Goal: Transaction & Acquisition: Download file/media

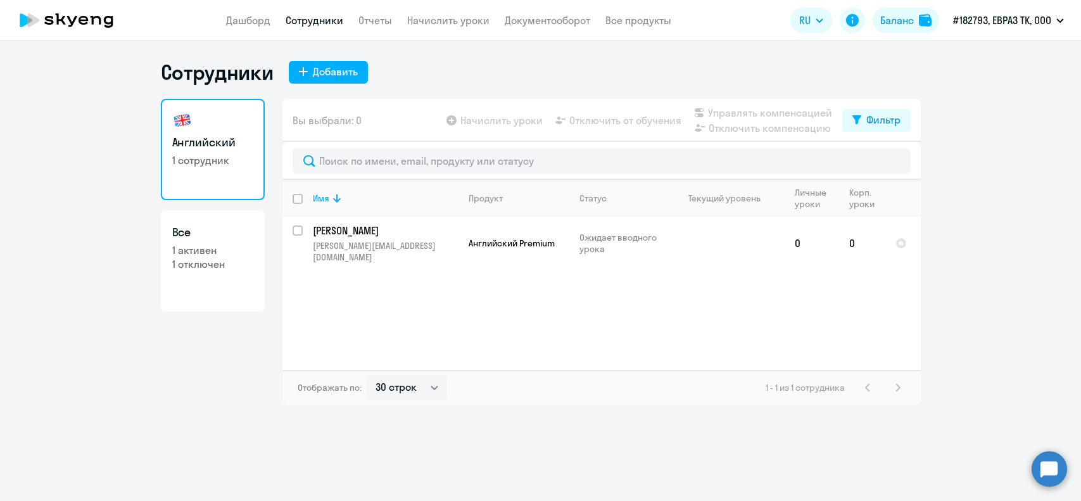
select select "30"
click at [205, 261] on p "1 отключен" at bounding box center [212, 264] width 81 height 14
select select "30"
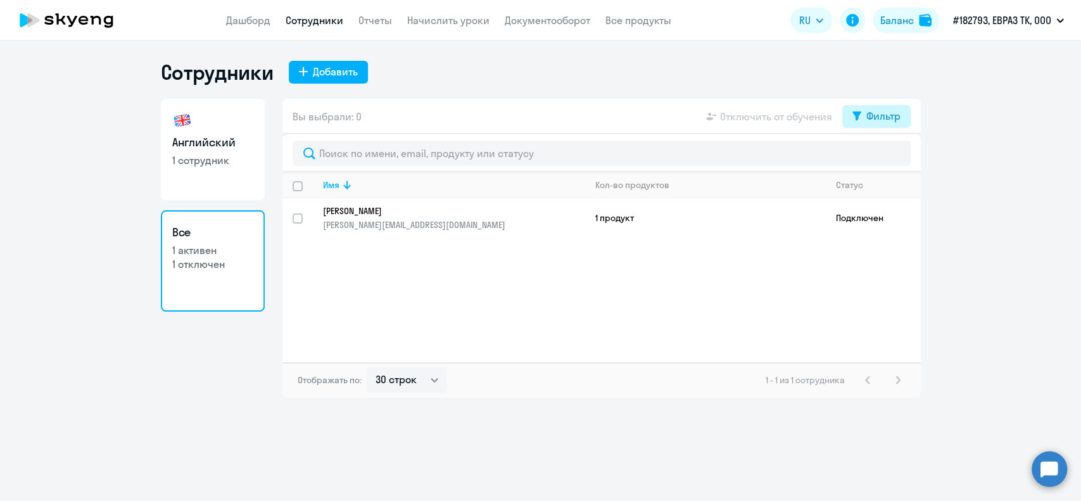
click at [895, 113] on div "Фильтр" at bounding box center [884, 115] width 34 height 15
click at [892, 156] on span at bounding box center [890, 157] width 22 height 13
click at [879, 157] on input "checkbox" at bounding box center [878, 157] width 1 height 1
checkbox input "true"
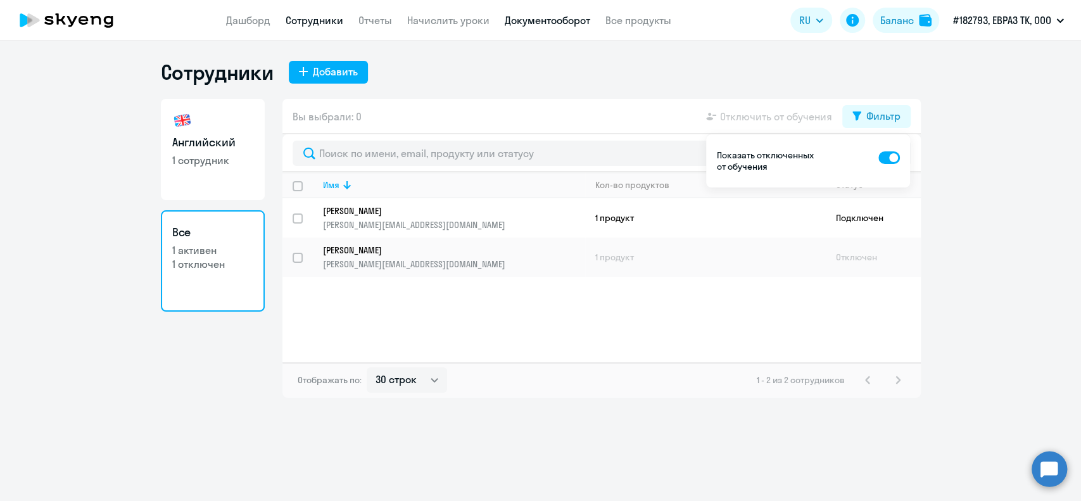
click at [563, 23] on link "Документооборот" at bounding box center [548, 20] width 86 height 13
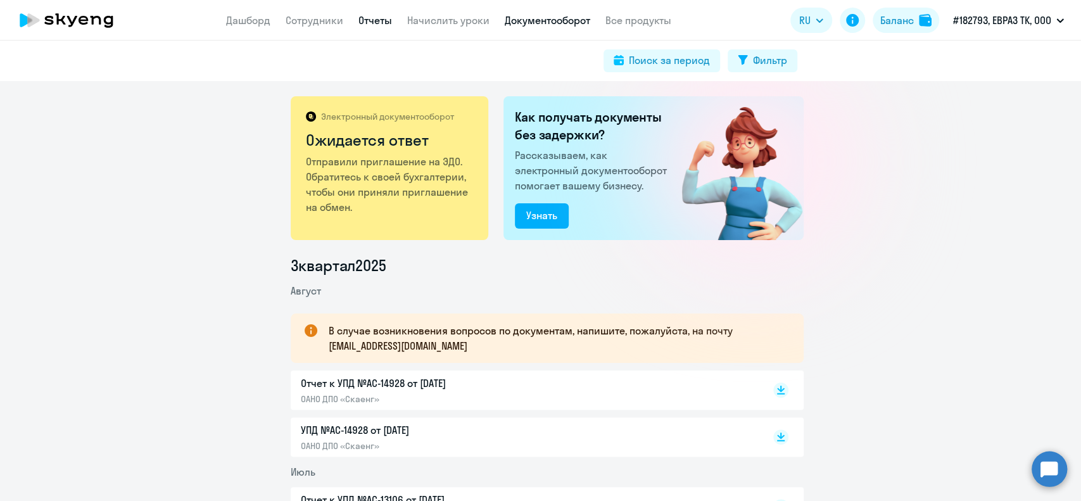
click at [376, 20] on link "Отчеты" at bounding box center [376, 20] width 34 height 13
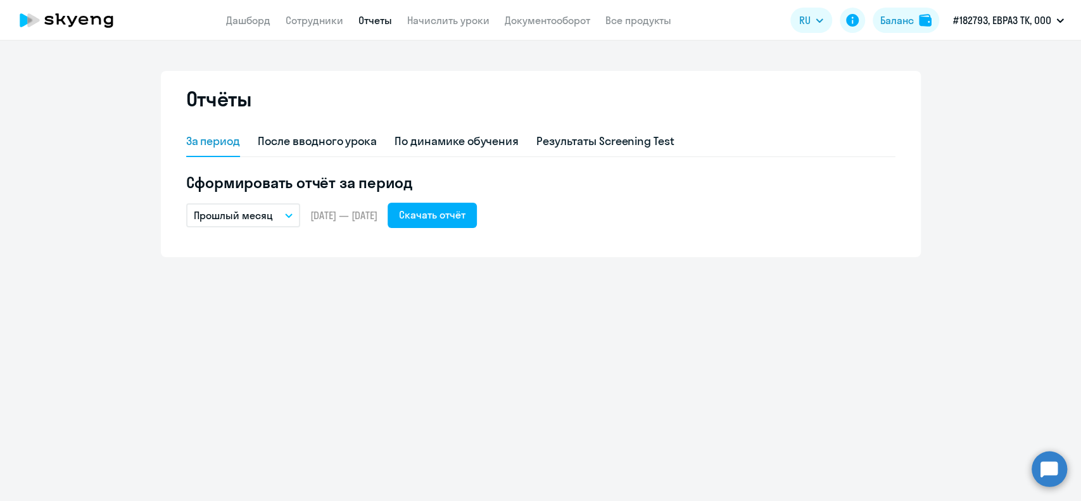
click at [290, 217] on icon "button" at bounding box center [289, 216] width 8 height 4
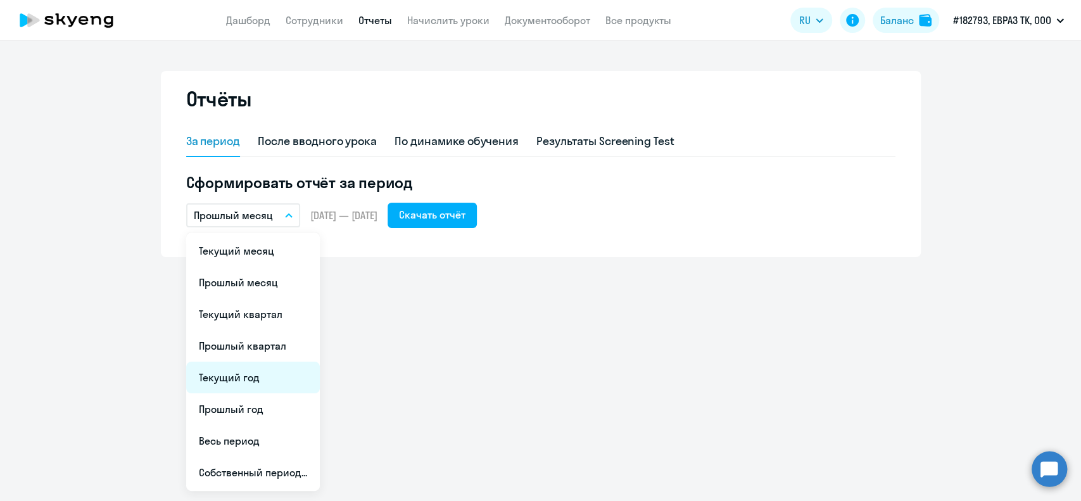
click at [250, 378] on li "Текущий год" at bounding box center [253, 378] width 134 height 32
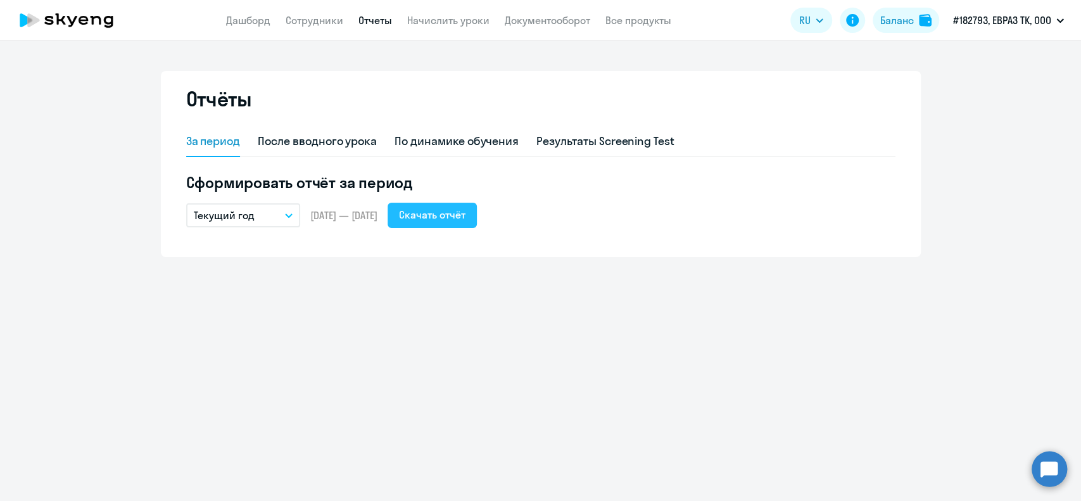
click at [457, 212] on div "Скачать отчёт" at bounding box center [432, 214] width 67 height 15
click at [539, 21] on link "Документооборот" at bounding box center [548, 20] width 86 height 13
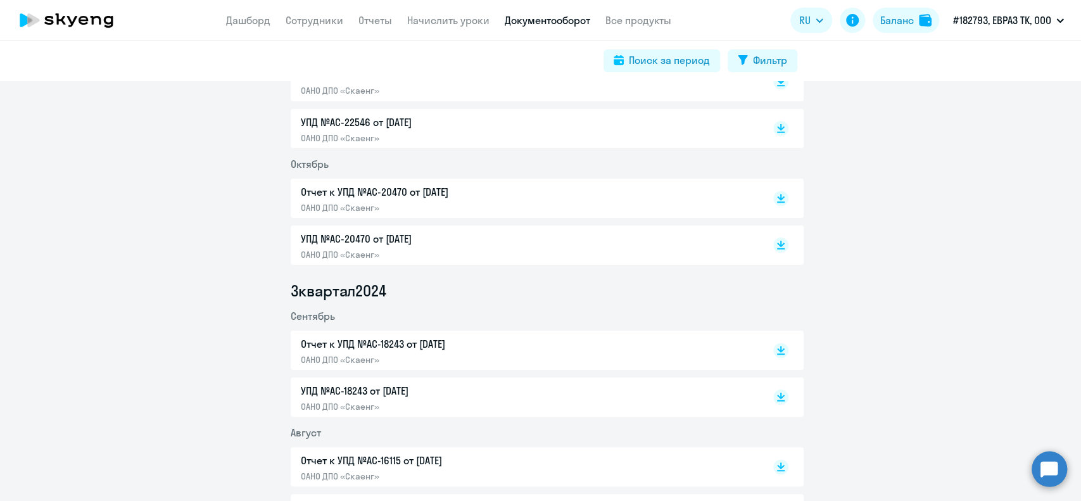
scroll to position [1747, 0]
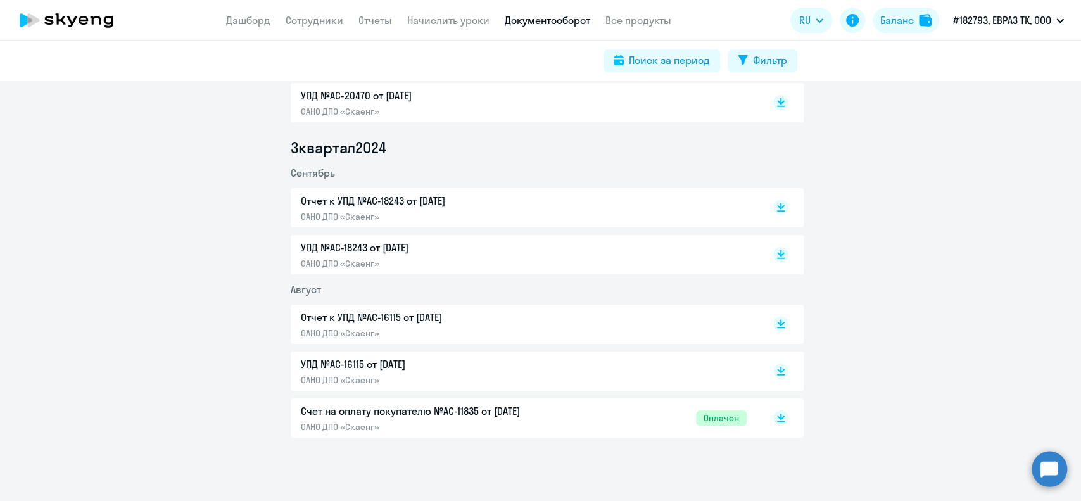
click at [480, 411] on p "Счет на оплату покупателю №AC-11835 от [DATE]" at bounding box center [434, 411] width 266 height 15
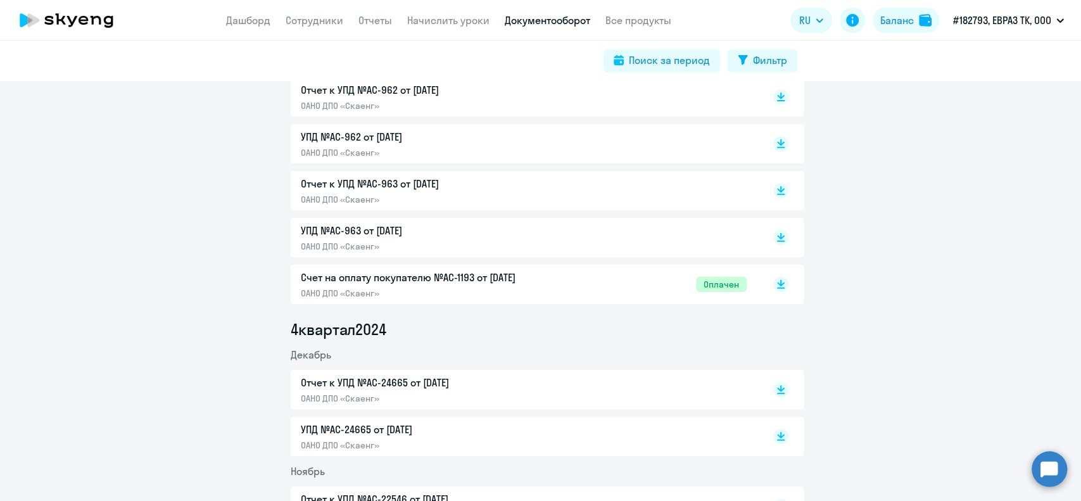
scroll to position [1156, 0]
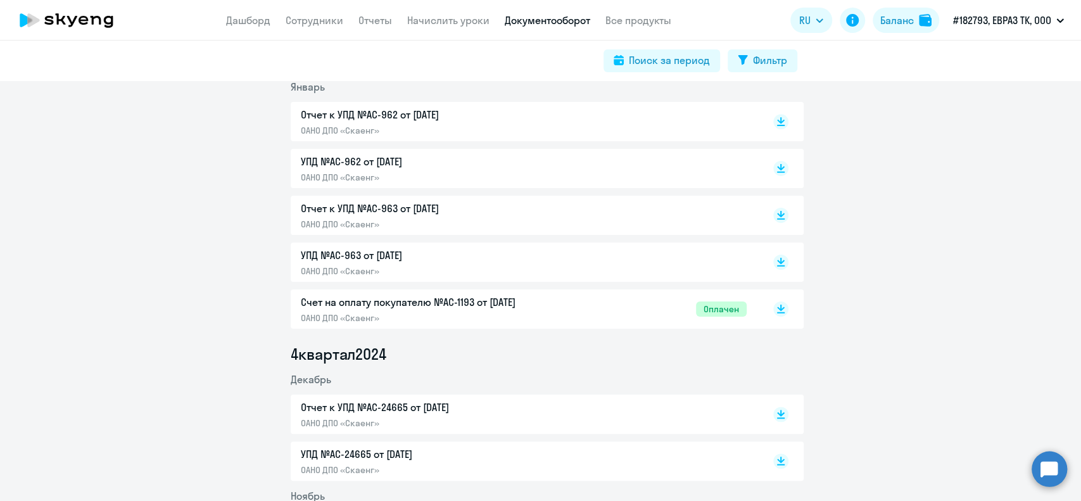
click at [385, 300] on p "Счет на оплату покупателю №AC-1193 от [DATE]" at bounding box center [434, 302] width 266 height 15
click at [376, 255] on p "УПД №AC-963 от [DATE]" at bounding box center [434, 255] width 266 height 15
click at [335, 162] on p "УПД №AC-962 от [DATE]" at bounding box center [434, 161] width 266 height 15
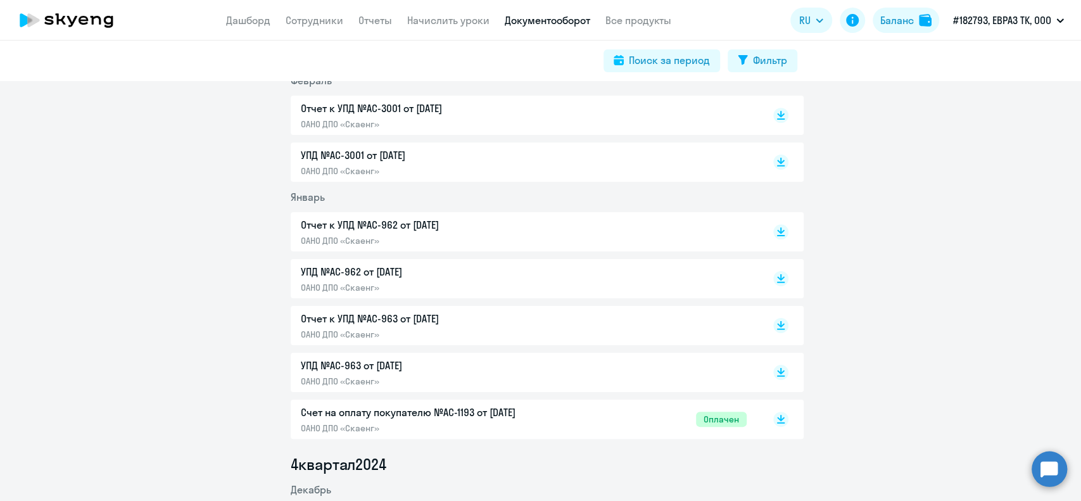
scroll to position [987, 0]
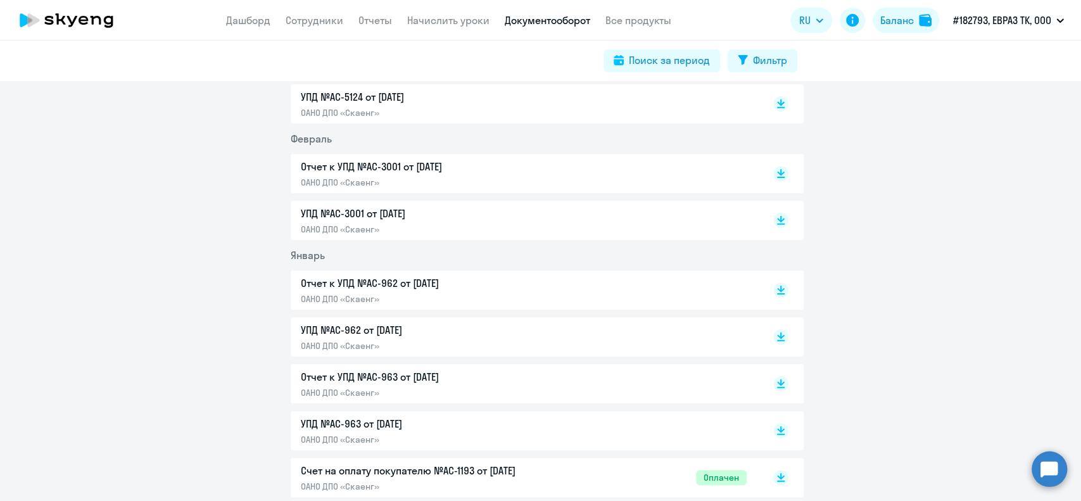
click at [370, 211] on p "УПД №AC-3001 от [DATE]" at bounding box center [434, 213] width 266 height 15
click at [354, 210] on p "УПД №AC-3001 от [DATE]" at bounding box center [434, 213] width 266 height 15
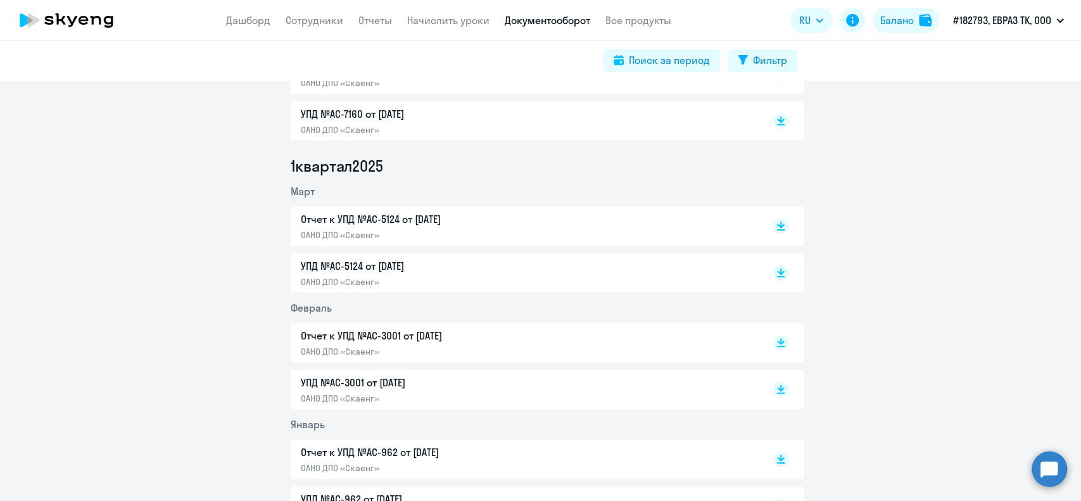
click at [338, 266] on p "УПД №AC-5124 от [DATE]" at bounding box center [434, 265] width 266 height 15
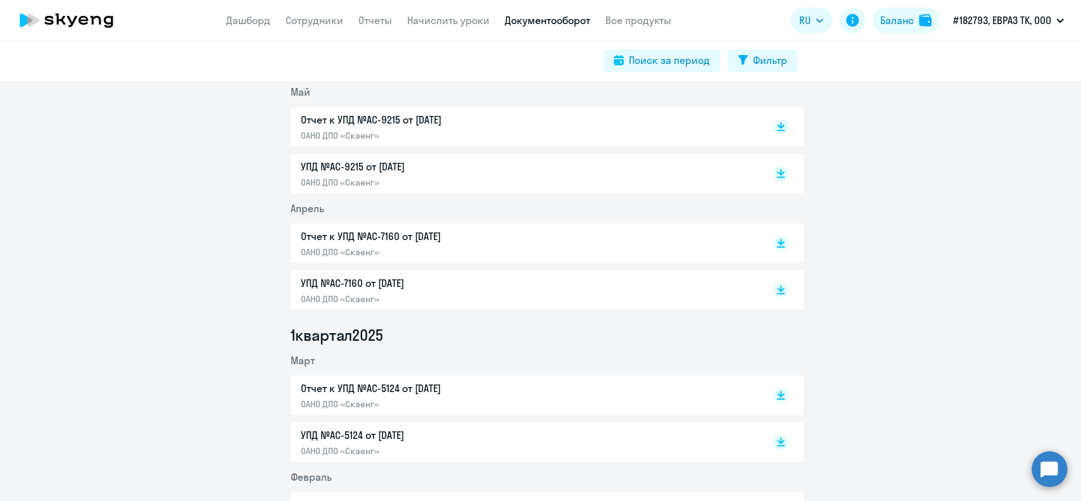
scroll to position [564, 0]
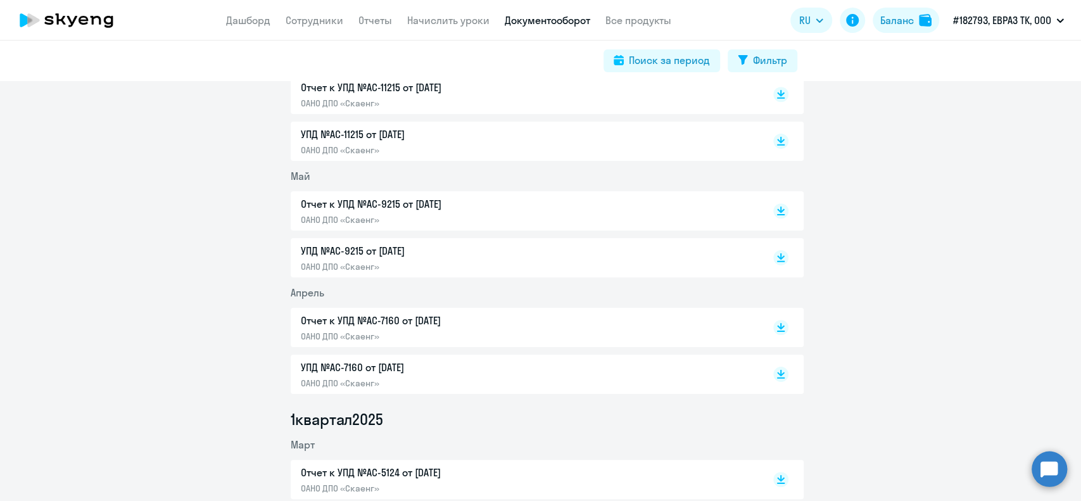
click at [350, 366] on p "УПД №AC-7160 от [DATE]" at bounding box center [434, 367] width 266 height 15
click at [352, 249] on p "УПД №AC-9215 от [DATE]" at bounding box center [434, 250] width 266 height 15
click at [329, 134] on p "УПД №AC-11215 от [DATE]" at bounding box center [434, 134] width 266 height 15
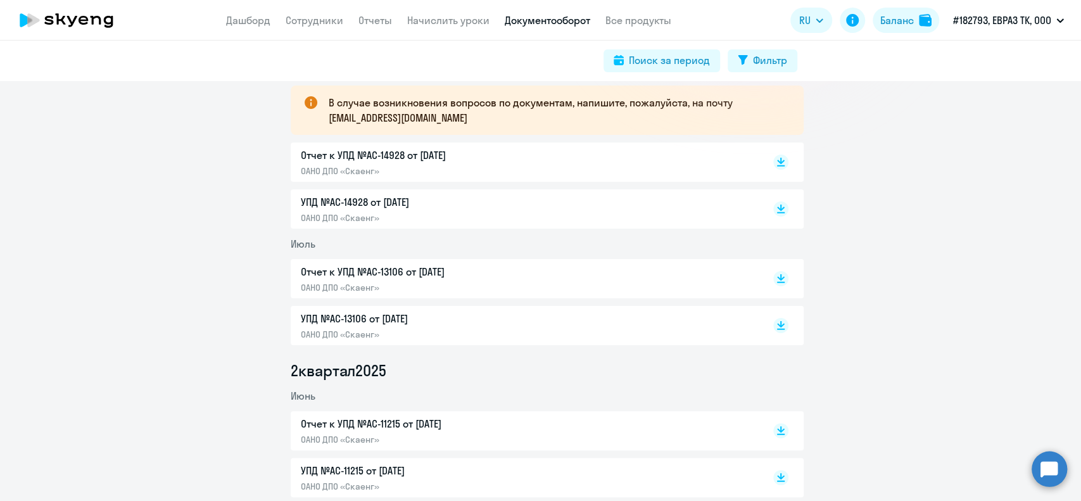
scroll to position [227, 0]
click at [347, 317] on p "УПД №AC-13106 от [DATE]" at bounding box center [434, 319] width 266 height 15
click at [355, 196] on p "УПД №AC-14928 от [DATE]" at bounding box center [434, 203] width 266 height 15
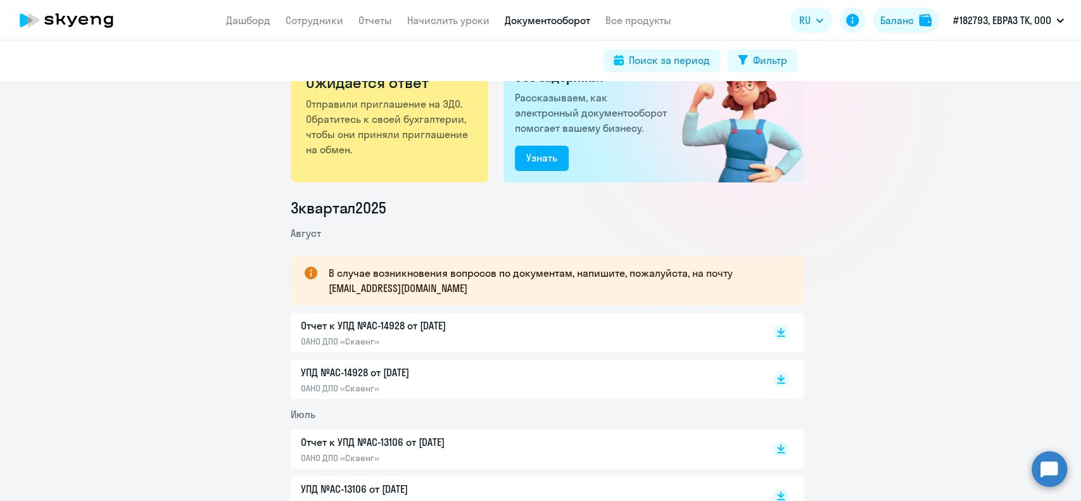
scroll to position [0, 0]
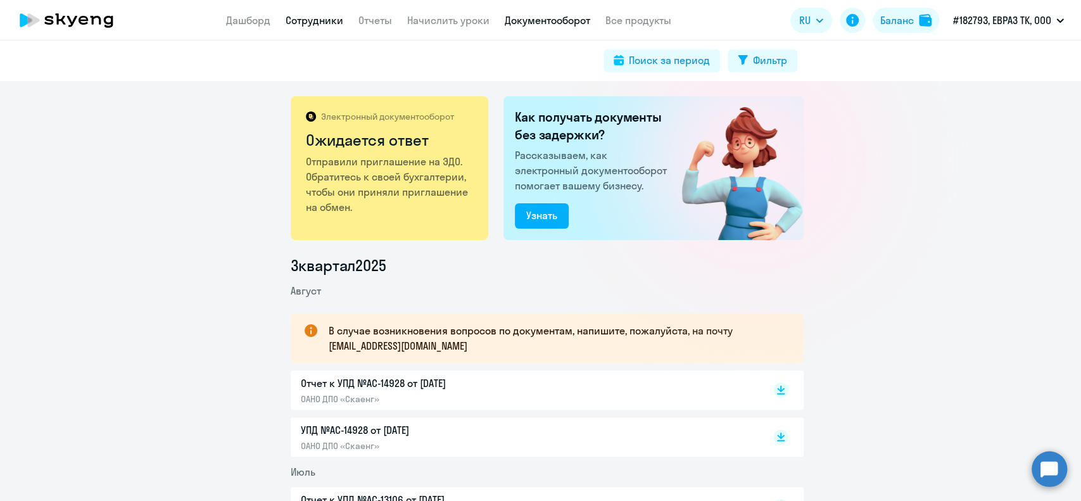
click at [319, 15] on link "Сотрудники" at bounding box center [315, 20] width 58 height 13
select select "30"
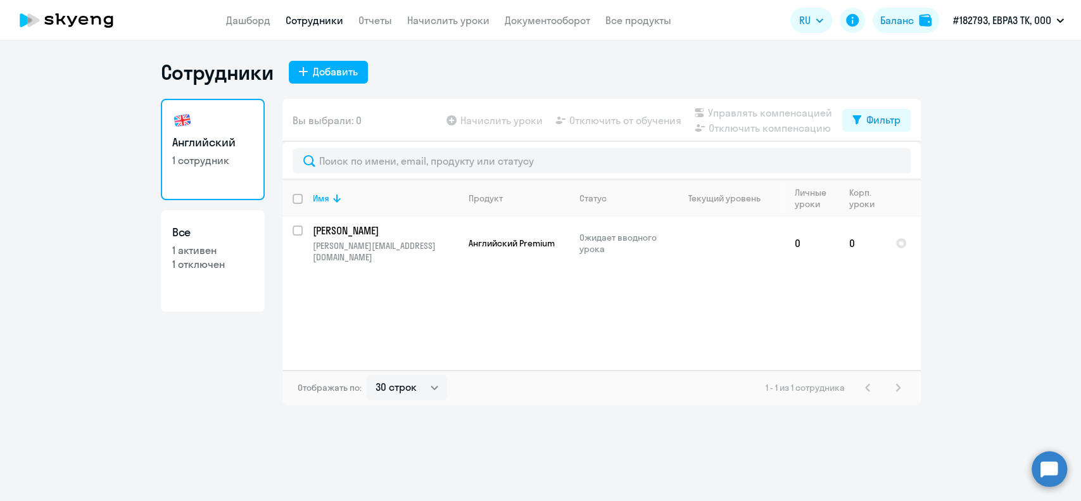
click at [198, 250] on p "1 активен" at bounding box center [212, 250] width 81 height 14
select select "30"
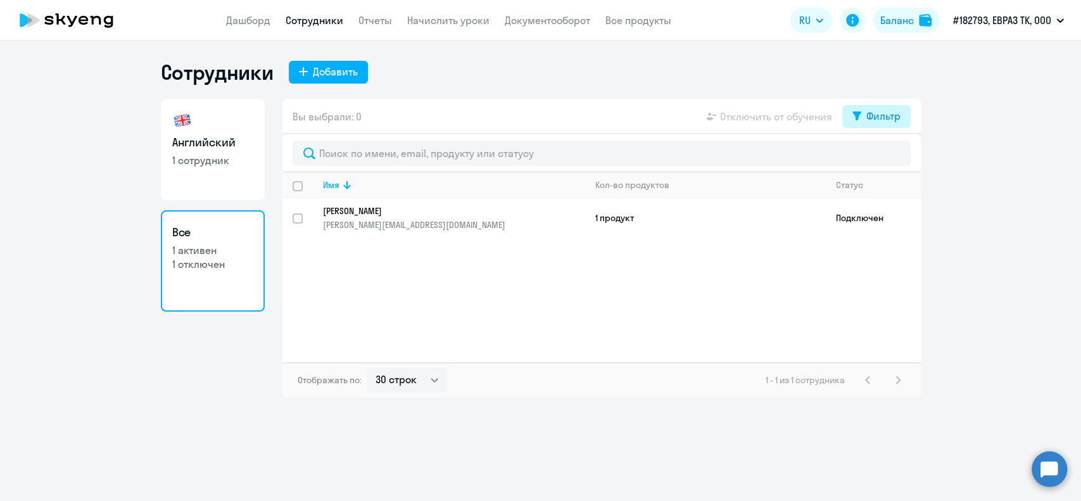
click at [876, 116] on div "Фильтр" at bounding box center [884, 115] width 34 height 15
click at [892, 157] on span at bounding box center [890, 157] width 22 height 13
click at [879, 157] on input "checkbox" at bounding box center [878, 157] width 1 height 1
checkbox input "true"
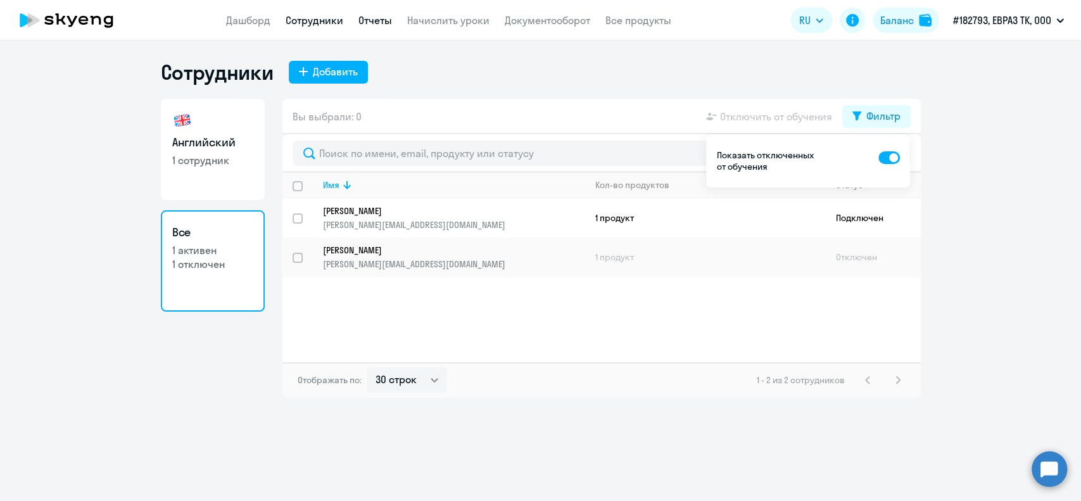
click at [383, 20] on link "Отчеты" at bounding box center [376, 20] width 34 height 13
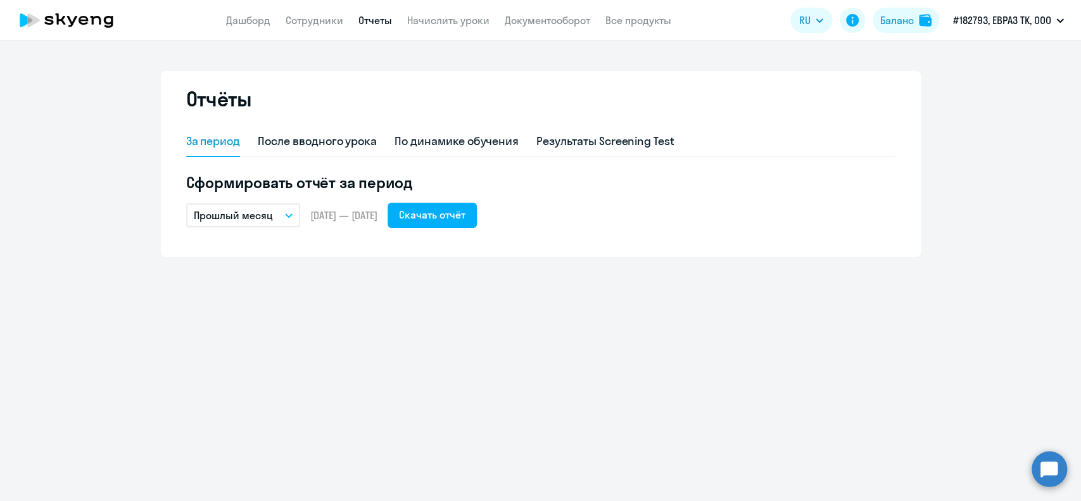
click at [289, 218] on button "Прошлый месяц" at bounding box center [243, 215] width 114 height 24
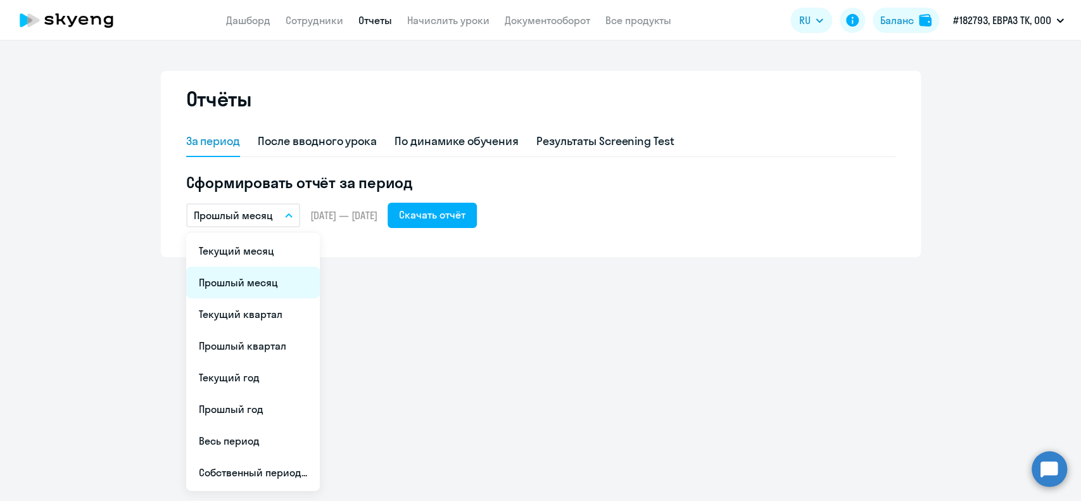
click at [257, 288] on li "Прошлый месяц" at bounding box center [253, 283] width 134 height 32
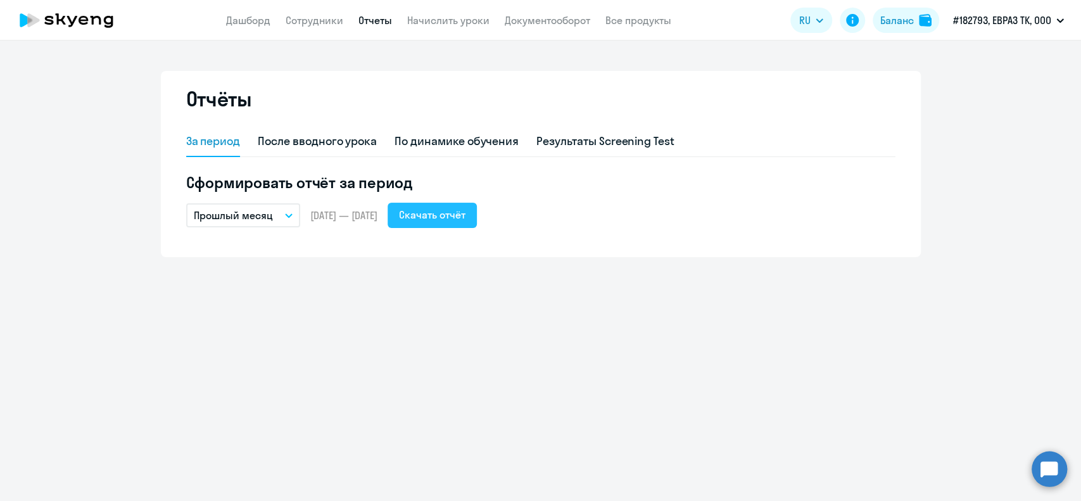
click at [466, 214] on div "Скачать отчёт" at bounding box center [432, 214] width 67 height 15
click at [291, 215] on icon "button" at bounding box center [289, 216] width 8 height 4
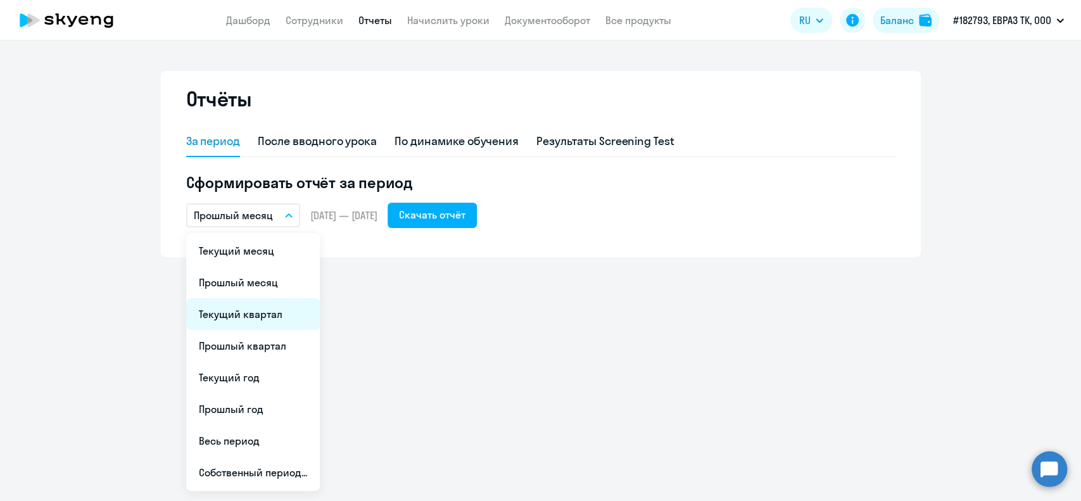
click at [262, 315] on li "Текущий квартал" at bounding box center [253, 314] width 134 height 32
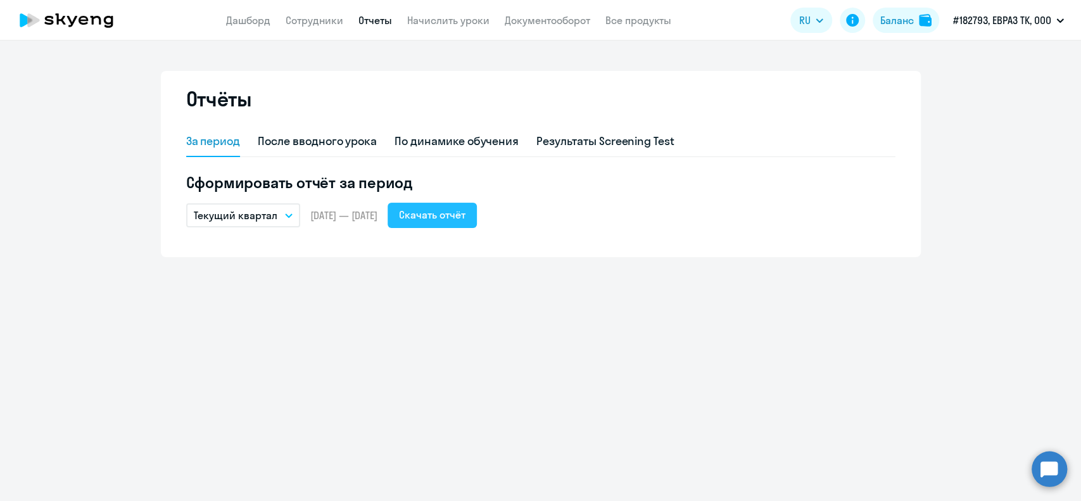
click at [464, 213] on div "Скачать отчёт" at bounding box center [432, 214] width 67 height 15
click at [551, 18] on link "Документооборот" at bounding box center [548, 20] width 86 height 13
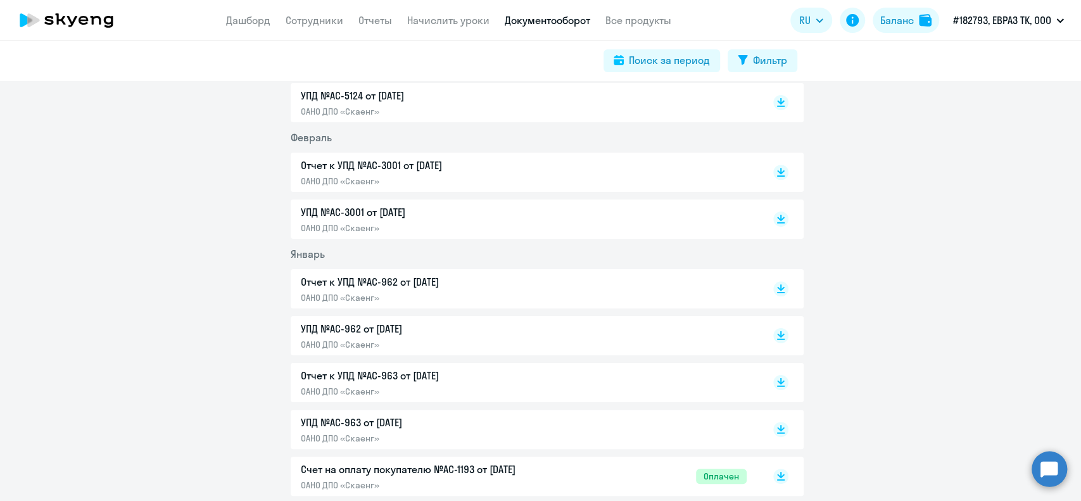
scroll to position [1014, 0]
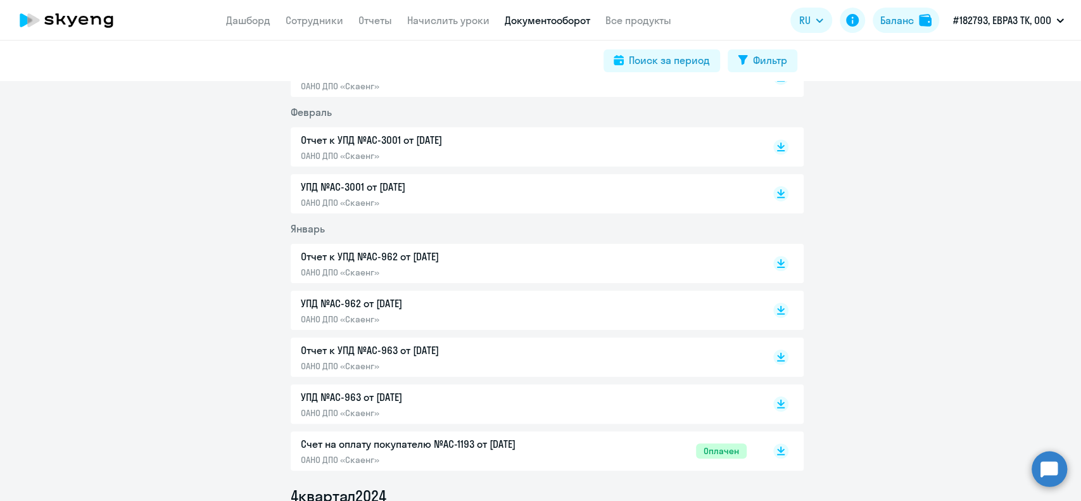
click at [332, 438] on p "Счет на оплату покупателю №AC-1193 от [DATE]" at bounding box center [434, 444] width 266 height 15
